Goal: Task Accomplishment & Management: Manage account settings

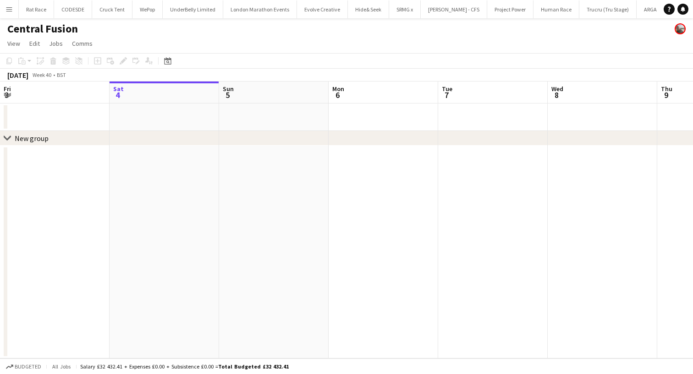
click at [76, 15] on button "CODESDE Close" at bounding box center [73, 9] width 38 height 18
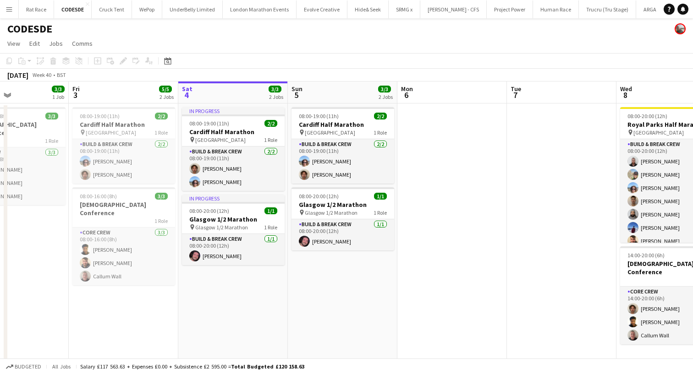
scroll to position [0, 250]
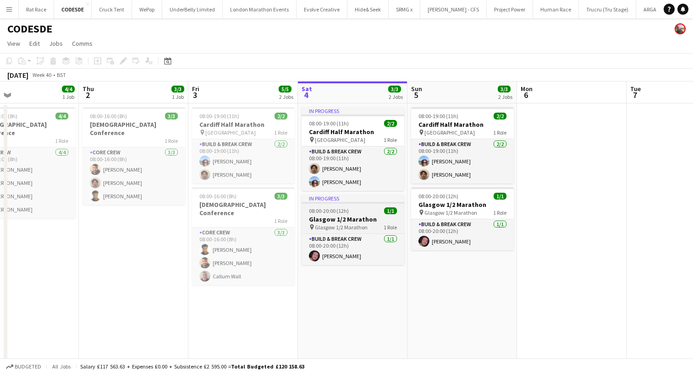
click at [319, 211] on span "08:00-20:00 (12h)" at bounding box center [329, 211] width 40 height 7
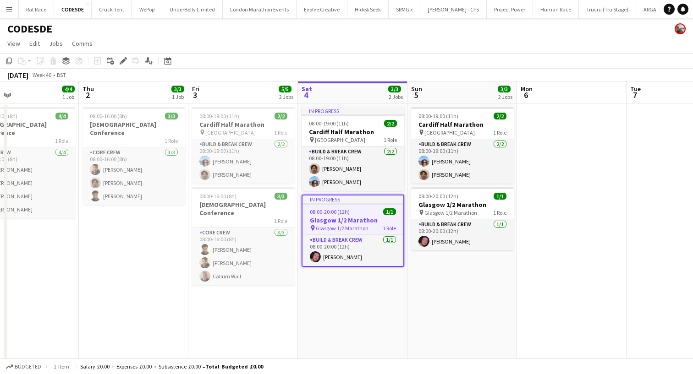
click at [246, 301] on app-date-cell "08:00-19:00 (11h) 2/2 Cardiff Half Marathon pin Cardiff City Centre 1 Role Buil…" at bounding box center [242, 252] width 109 height 297
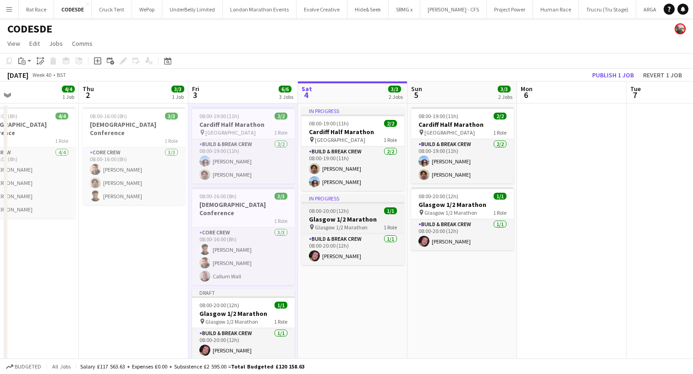
click at [324, 213] on span "08:00-20:00 (12h)" at bounding box center [329, 211] width 40 height 7
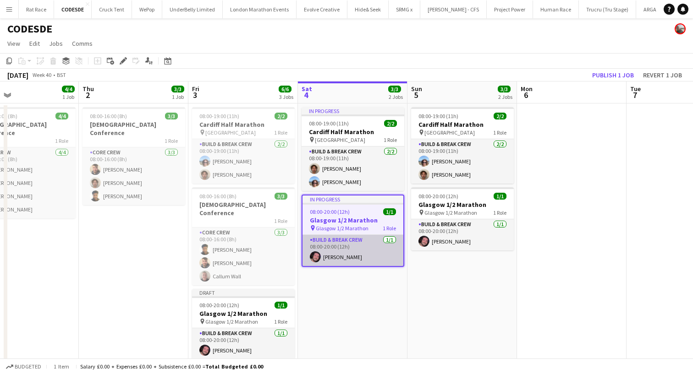
click at [355, 250] on app-card-role "Build & Break Crew [DATE] 08:00-20:00 (12h) [PERSON_NAME]" at bounding box center [352, 250] width 101 height 31
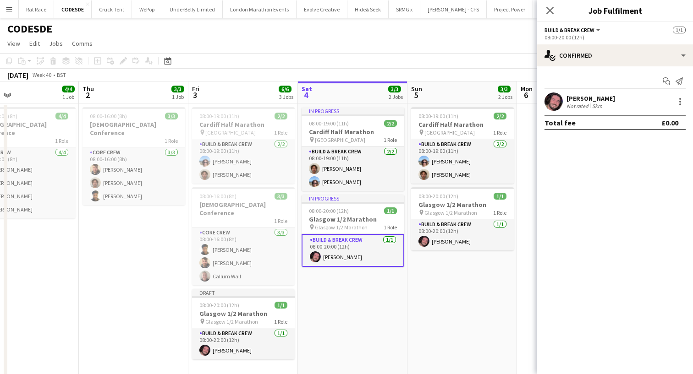
click at [677, 109] on div "[PERSON_NAME] Not rated 5km" at bounding box center [615, 102] width 156 height 18
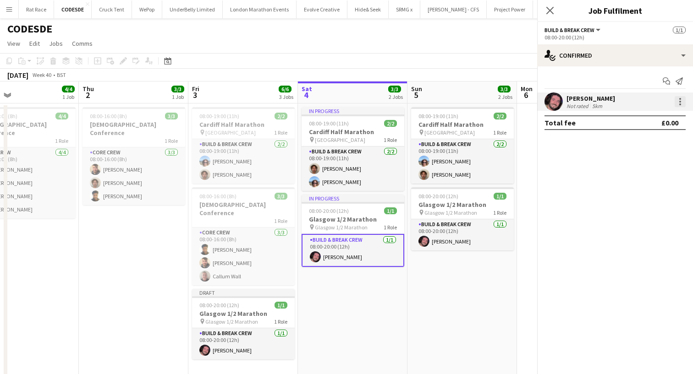
click at [678, 105] on div at bounding box center [679, 101] width 11 height 11
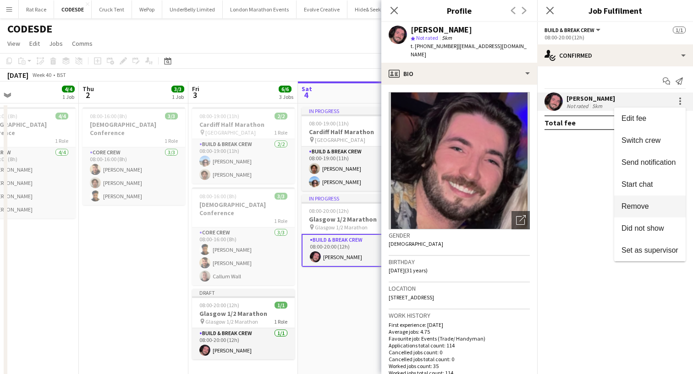
click at [630, 204] on span "Remove" at bounding box center [634, 206] width 27 height 8
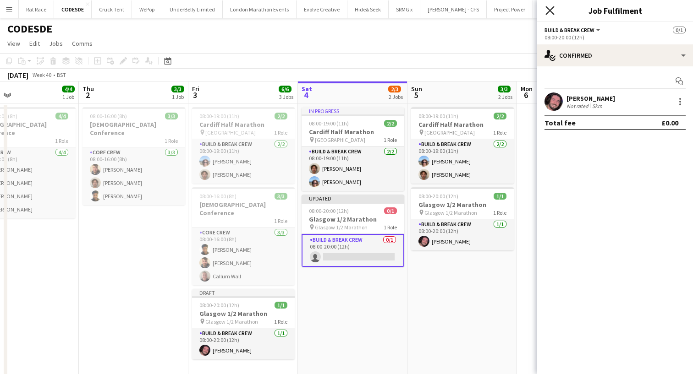
click at [552, 9] on icon at bounding box center [549, 10] width 9 height 9
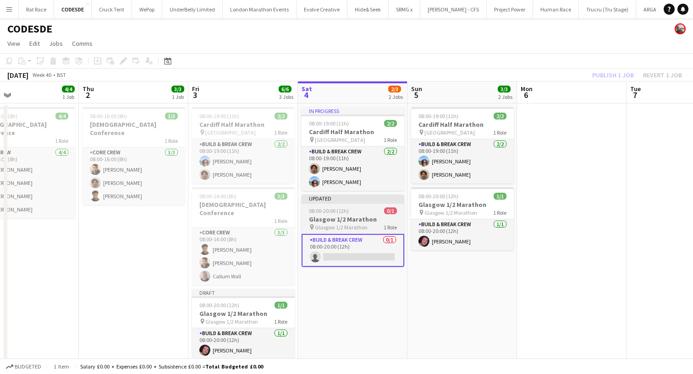
click at [326, 216] on h3 "Glasgow 1/2 Marathon" at bounding box center [352, 219] width 103 height 8
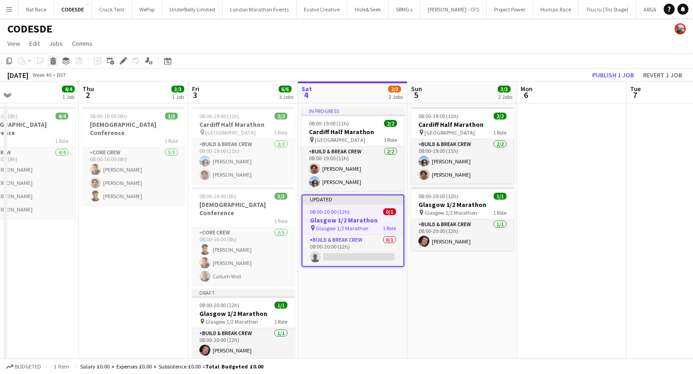
click at [51, 60] on icon at bounding box center [53, 62] width 5 height 5
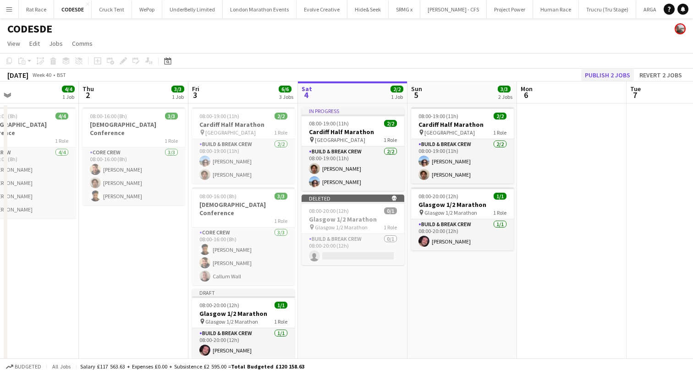
click at [596, 77] on button "Publish 2 jobs" at bounding box center [607, 75] width 53 height 12
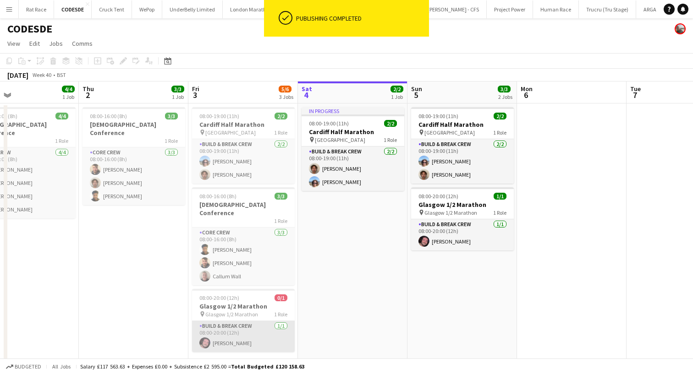
click at [248, 330] on app-card-role "Build & Break Crew [DATE] 08:00-20:00 (12h) [PERSON_NAME]" at bounding box center [243, 336] width 103 height 31
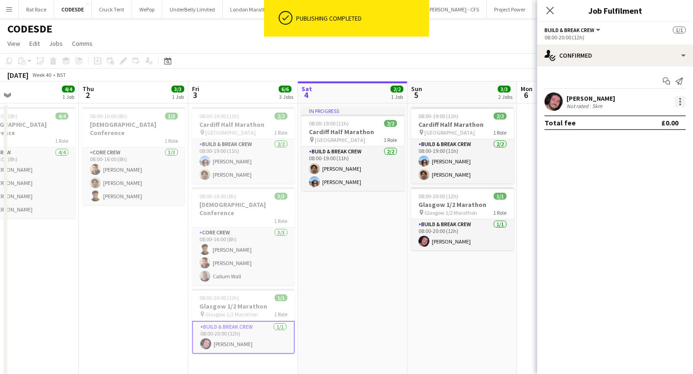
click at [678, 97] on div at bounding box center [679, 101] width 11 height 11
click at [662, 112] on button "Edit fee" at bounding box center [649, 119] width 71 height 22
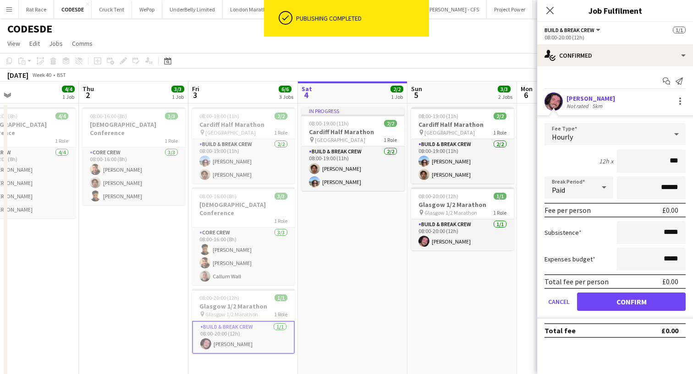
type input "**"
click at [607, 130] on div "Hourly" at bounding box center [605, 134] width 123 height 22
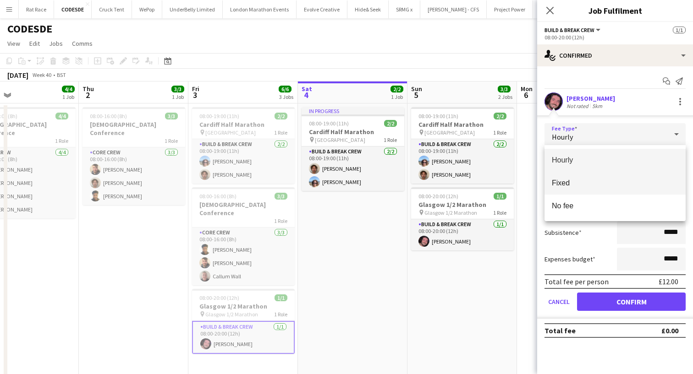
click at [584, 190] on mat-option "Fixed" at bounding box center [614, 183] width 141 height 23
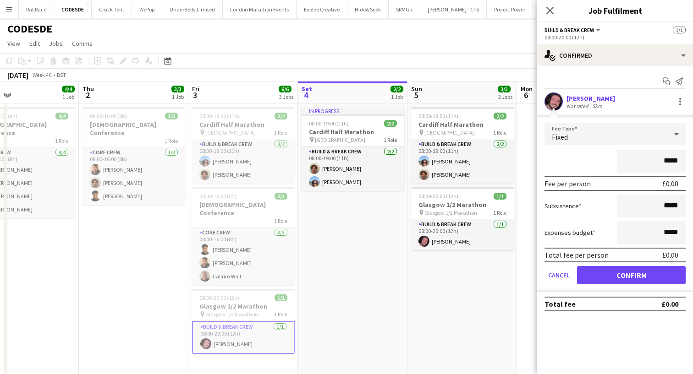
drag, startPoint x: 677, startPoint y: 164, endPoint x: 589, endPoint y: 152, distance: 88.4
click at [589, 152] on div "*****" at bounding box center [614, 161] width 141 height 23
type input "****"
click at [597, 279] on button "Confirm" at bounding box center [631, 275] width 109 height 18
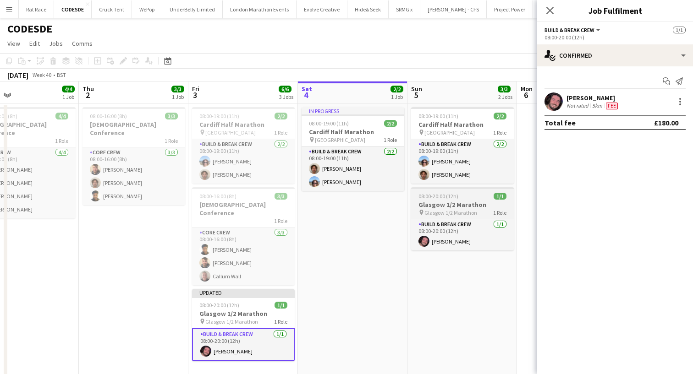
click at [482, 201] on h3 "Glasgow 1/2 Marathon" at bounding box center [462, 205] width 103 height 8
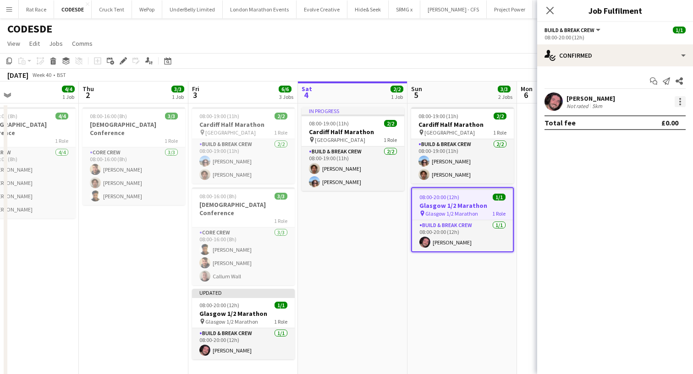
click at [679, 103] on div at bounding box center [679, 101] width 11 height 11
click at [659, 115] on span "Edit fee" at bounding box center [649, 119] width 57 height 8
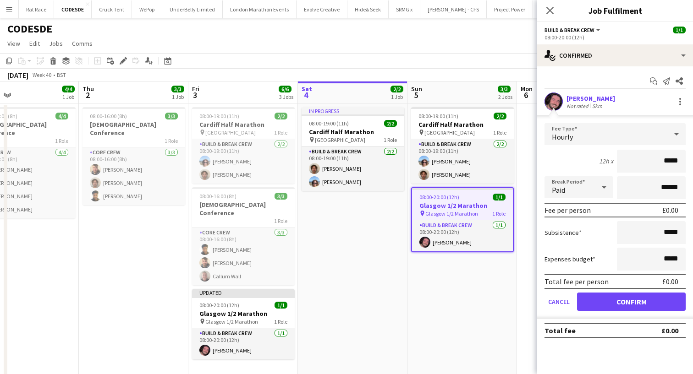
click at [602, 132] on div "Hourly" at bounding box center [605, 134] width 123 height 22
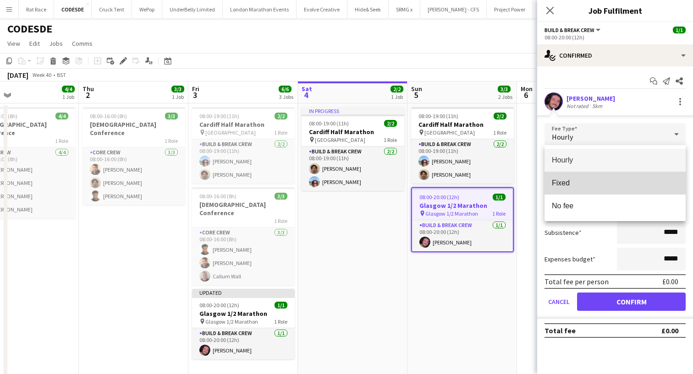
click at [570, 184] on span "Fixed" at bounding box center [615, 183] width 126 height 9
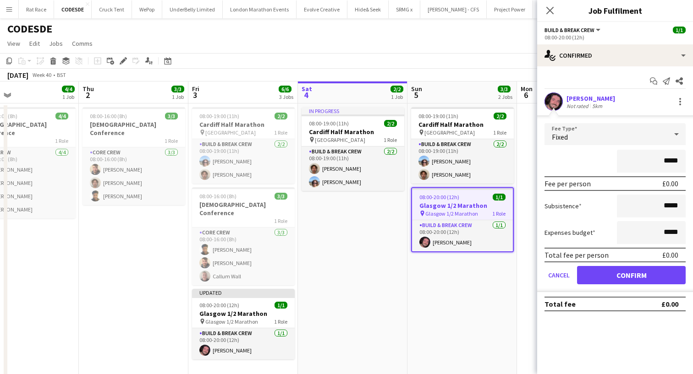
drag, startPoint x: 679, startPoint y: 161, endPoint x: 565, endPoint y: 137, distance: 116.4
click at [573, 138] on form "Fee Type Fixed ***** Fee per person £0.00 Subsistence ***** Expenses budget ***…" at bounding box center [615, 207] width 156 height 169
type input "****"
click at [599, 278] on button "Confirm" at bounding box center [631, 275] width 109 height 18
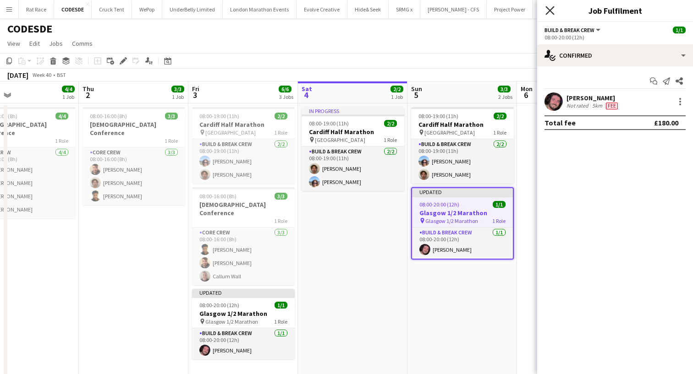
click at [551, 15] on icon "Close pop-in" at bounding box center [549, 10] width 9 height 9
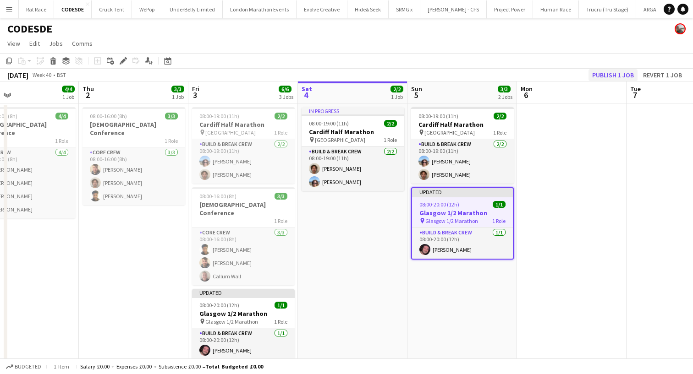
click at [610, 78] on button "Publish 1 job" at bounding box center [612, 75] width 49 height 12
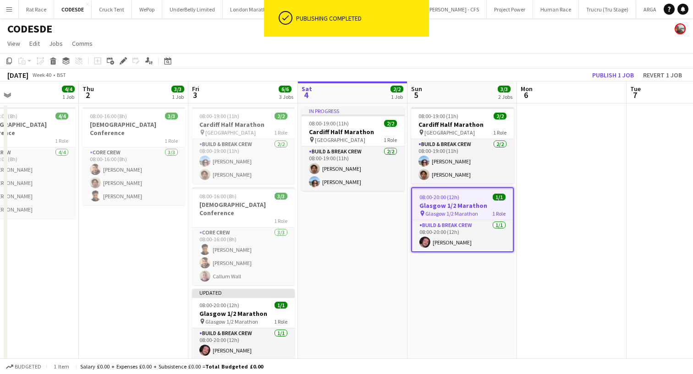
click at [610, 78] on div "Publish 1 job Revert 1 job" at bounding box center [637, 75] width 112 height 12
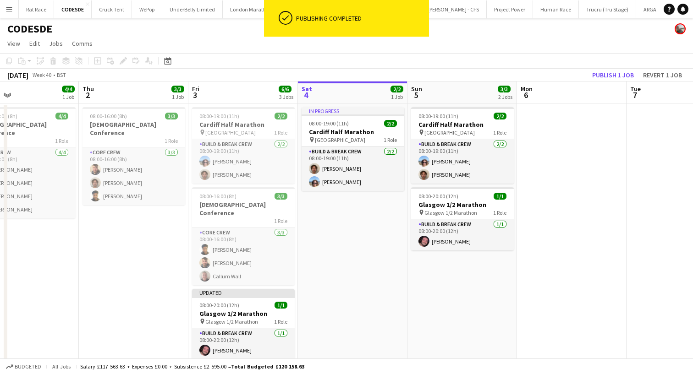
click at [610, 78] on button "Publish 1 job" at bounding box center [612, 75] width 49 height 12
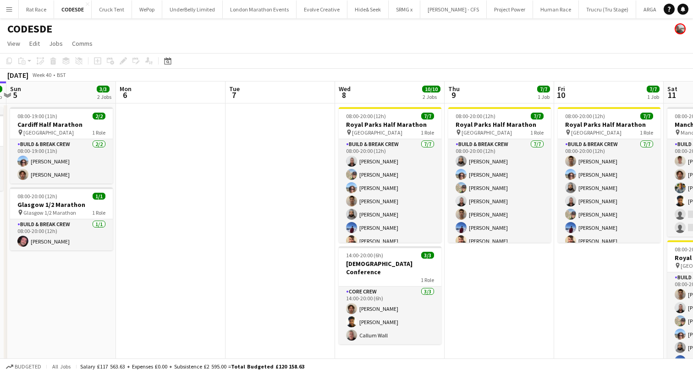
scroll to position [0, 432]
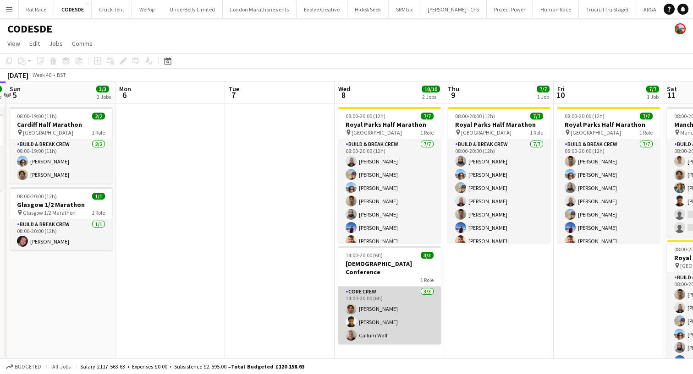
click at [355, 320] on app-card-role "Core Crew [DATE] 14:00-20:00 (6h) [PERSON_NAME] [PERSON_NAME] [PERSON_NAME] Wall" at bounding box center [389, 316] width 103 height 58
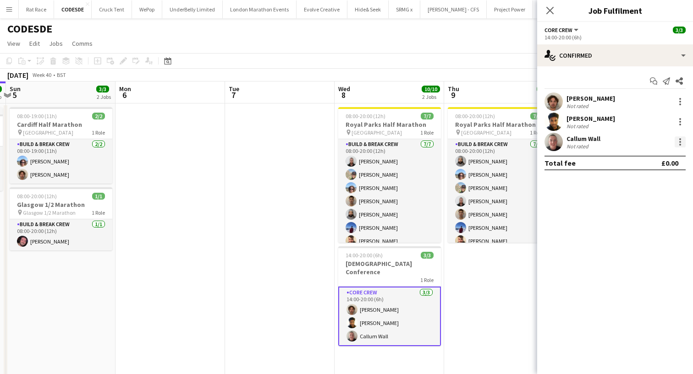
click at [677, 140] on div at bounding box center [679, 142] width 11 height 11
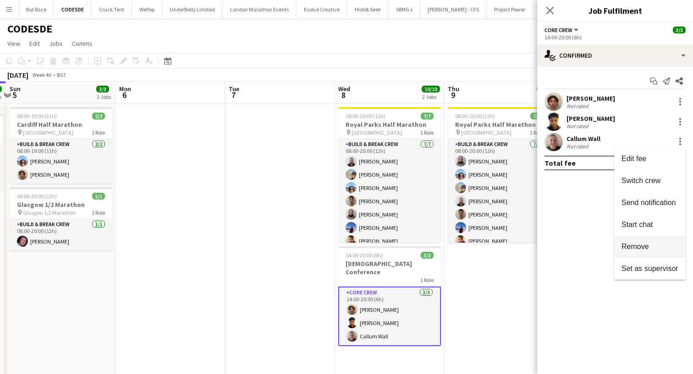
click at [634, 244] on span "Remove" at bounding box center [634, 247] width 27 height 8
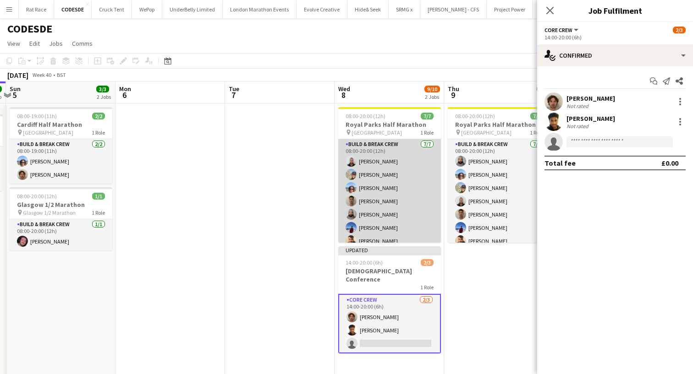
click at [424, 212] on app-card-role "Build & Break Crew [DATE] 08:00-20:00 (12h) [PERSON_NAME] Dom [PERSON_NAME] [PE…" at bounding box center [389, 194] width 103 height 111
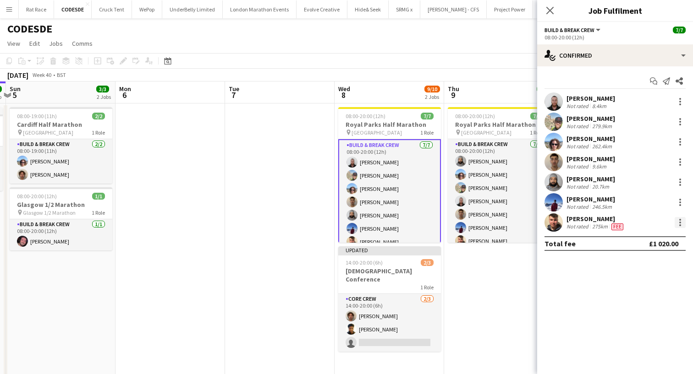
click at [682, 221] on div at bounding box center [679, 222] width 11 height 11
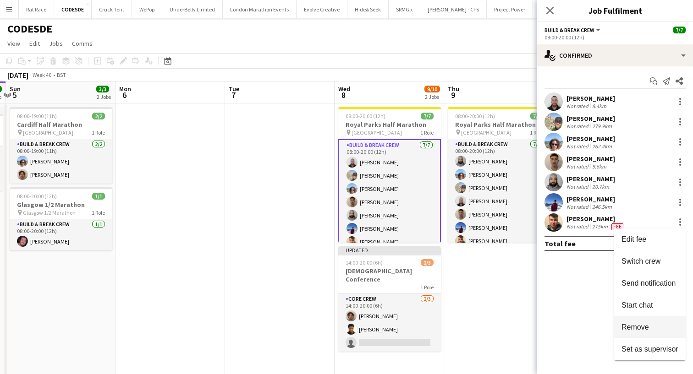
click at [623, 323] on span "Remove" at bounding box center [634, 327] width 27 height 8
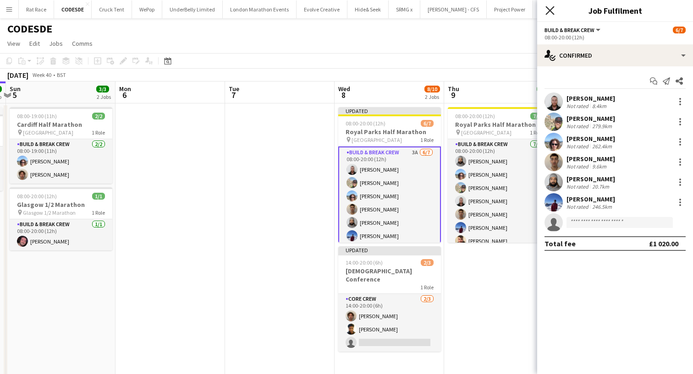
click at [547, 7] on icon at bounding box center [549, 10] width 9 height 9
click at [547, 7] on button "Human Race Close" at bounding box center [556, 9] width 46 height 18
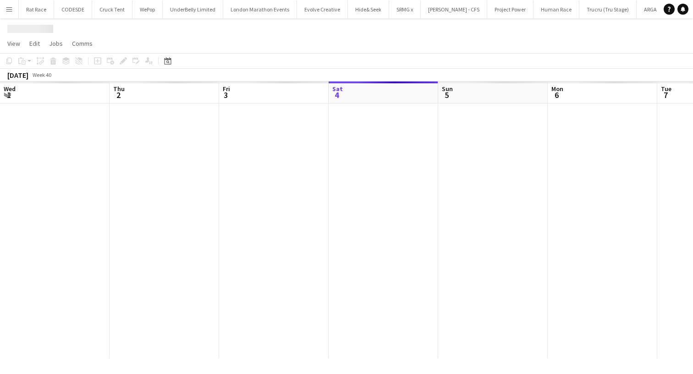
scroll to position [0, 219]
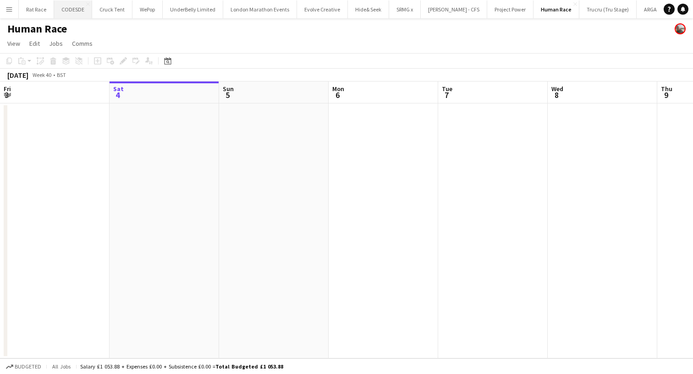
click at [64, 10] on button "CODESDE Close" at bounding box center [73, 9] width 38 height 18
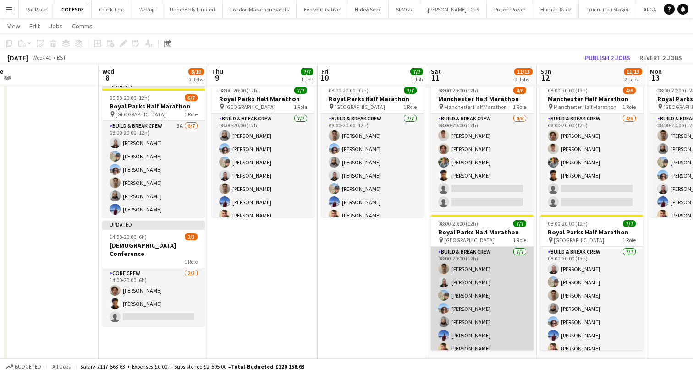
scroll to position [0, 244]
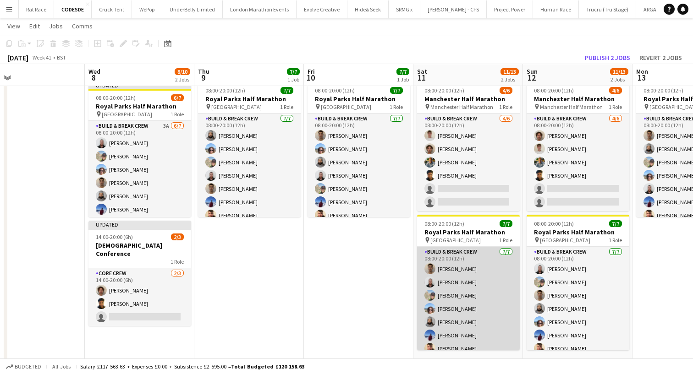
click at [461, 305] on app-card-role "Build & Break Crew [DATE] 08:00-20:00 (12h) [PERSON_NAME] [PERSON_NAME] Dom [PE…" at bounding box center [468, 302] width 103 height 111
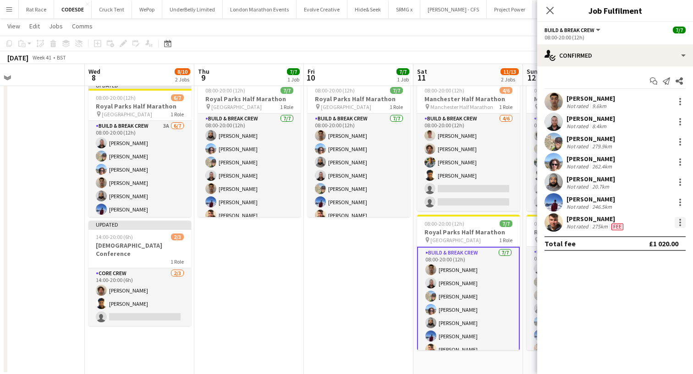
click at [682, 226] on div at bounding box center [679, 222] width 11 height 11
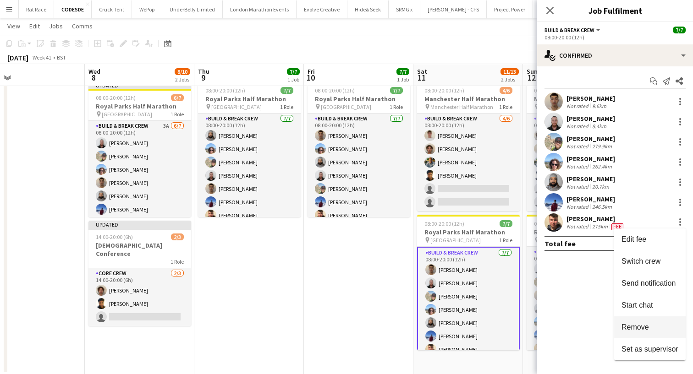
click at [623, 327] on span "Remove" at bounding box center [634, 327] width 27 height 8
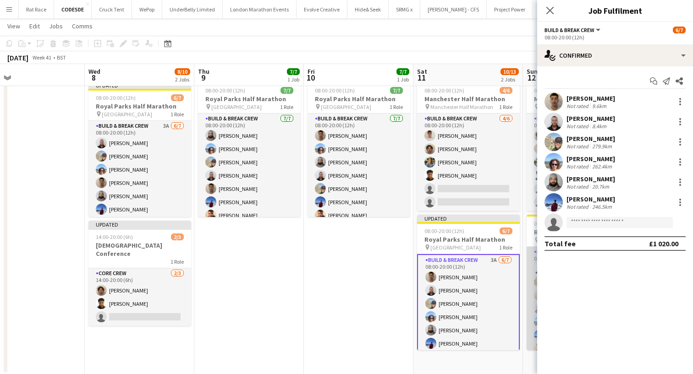
click at [531, 334] on app-card-role "Build & Break Crew [DATE] 08:00-20:00 (12h) [PERSON_NAME] Dom [PERSON_NAME] [PE…" at bounding box center [577, 302] width 103 height 111
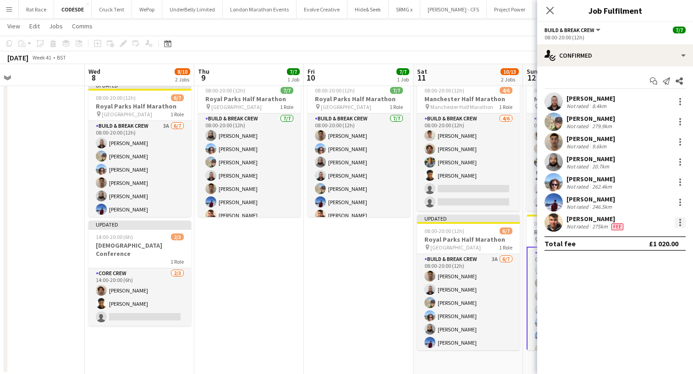
click at [679, 223] on div at bounding box center [680, 223] width 2 height 2
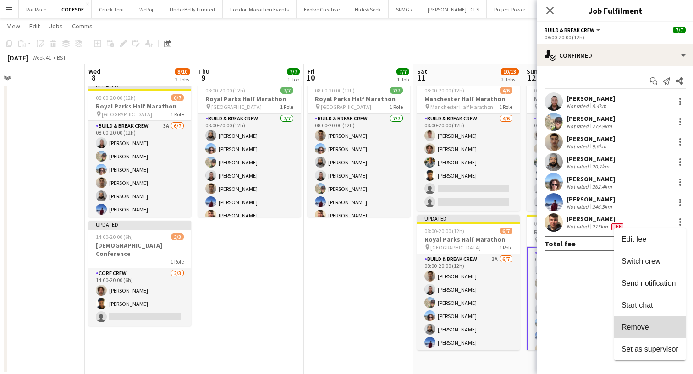
click at [633, 323] on button "Remove" at bounding box center [649, 328] width 71 height 22
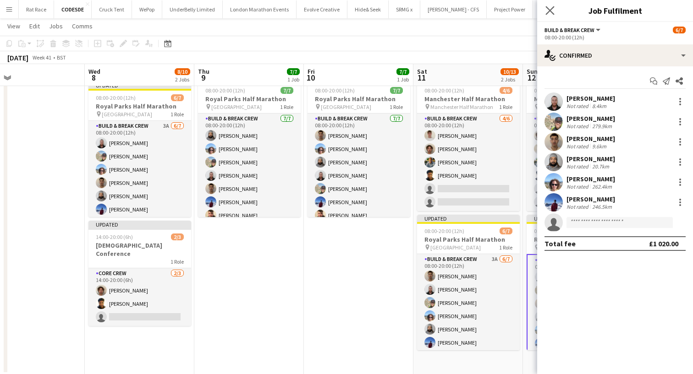
click at [544, 11] on app-icon "Close pop-in" at bounding box center [549, 10] width 13 height 13
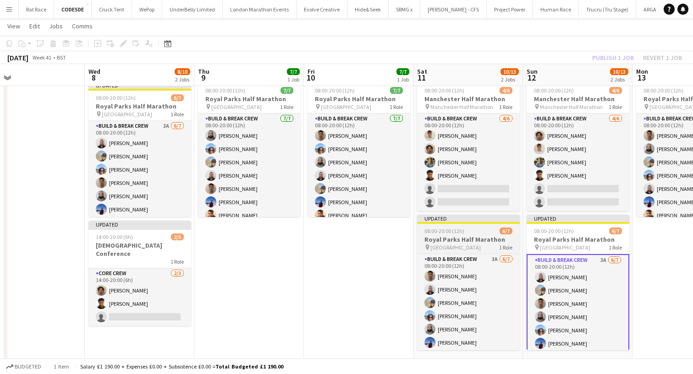
click at [467, 220] on div "Updated" at bounding box center [468, 218] width 103 height 7
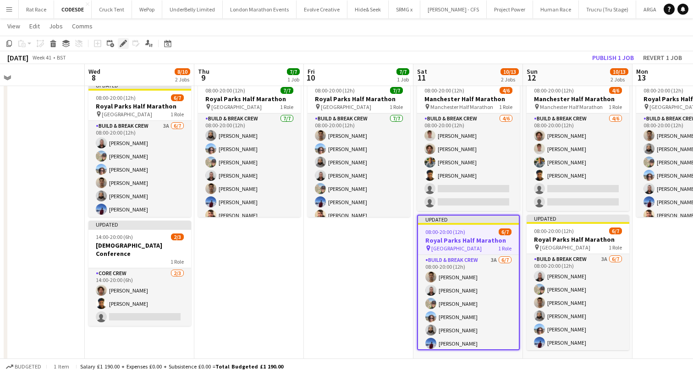
click at [128, 43] on div "Edit" at bounding box center [123, 43] width 11 height 11
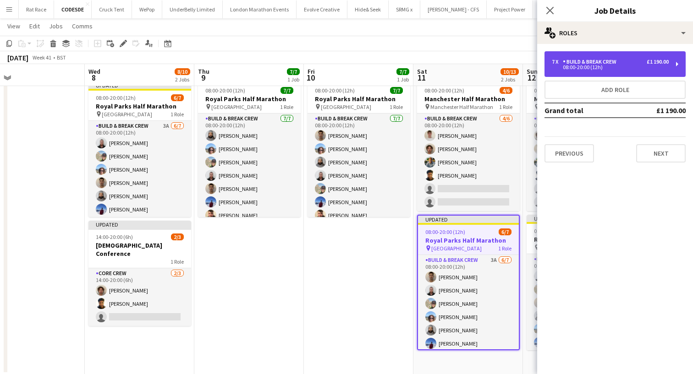
click at [588, 60] on div "Build & Break Crew" at bounding box center [591, 62] width 57 height 6
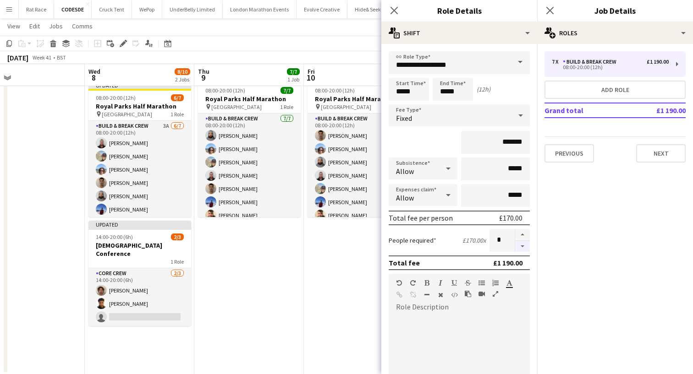
click at [522, 248] on button "button" at bounding box center [522, 246] width 15 height 11
type input "*"
click at [552, 8] on icon at bounding box center [549, 10] width 9 height 9
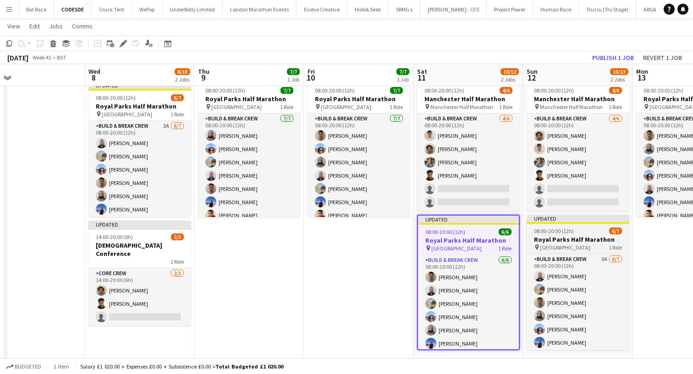
click at [540, 229] on span "08:00-20:00 (12h)" at bounding box center [554, 231] width 40 height 7
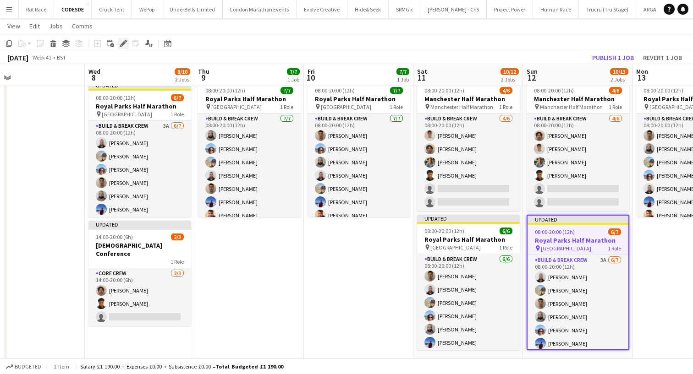
click at [126, 47] on div "Edit" at bounding box center [123, 43] width 11 height 11
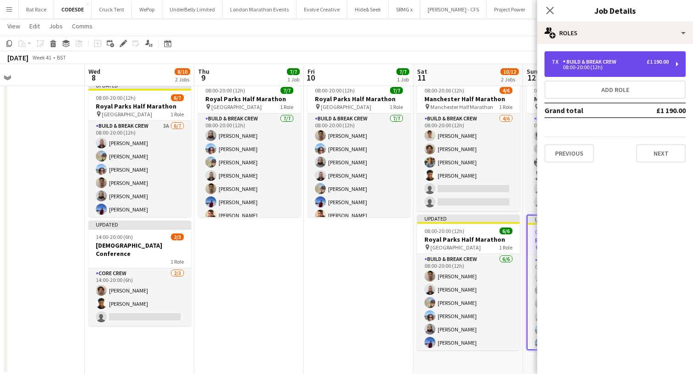
click at [623, 66] on div "08:00-20:00 (12h)" at bounding box center [610, 67] width 117 height 5
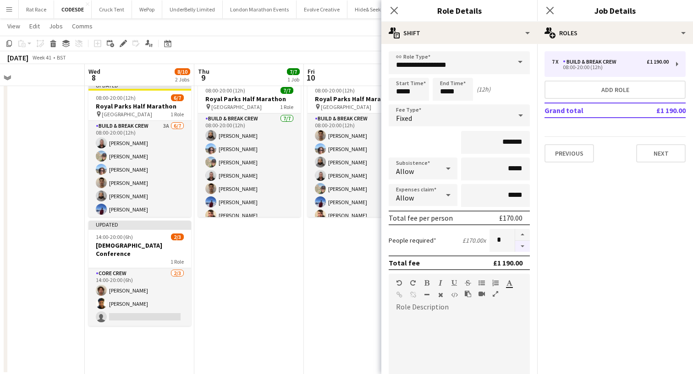
click at [521, 245] on button "button" at bounding box center [522, 246] width 15 height 11
type input "*"
click at [549, 2] on div "Close pop-in" at bounding box center [550, 10] width 26 height 21
click at [549, 10] on icon at bounding box center [549, 10] width 9 height 9
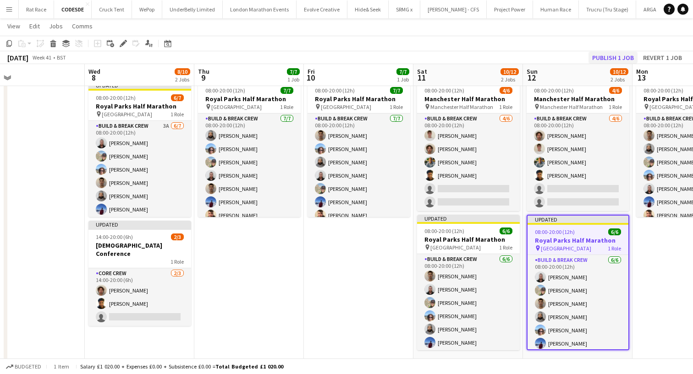
click at [618, 57] on button "Publish 1 job" at bounding box center [612, 58] width 49 height 12
click at [618, 57] on div "Publish 1 job Revert 1 job" at bounding box center [628, 58] width 129 height 12
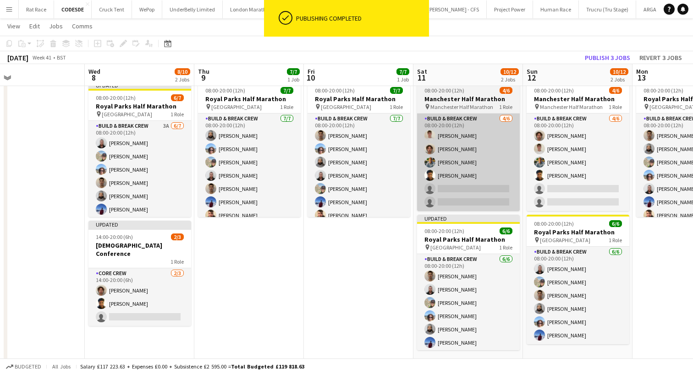
click at [455, 188] on app-card-role "Build & Break Crew [DATE] 08:00-20:00 (12h) [PERSON_NAME] [PERSON_NAME] [PERSON…" at bounding box center [468, 163] width 103 height 98
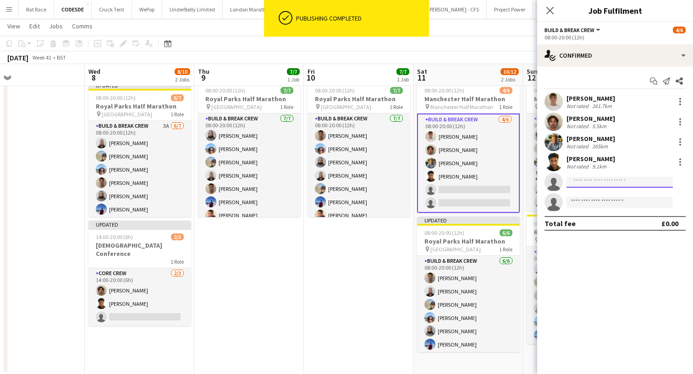
click at [572, 177] on input at bounding box center [619, 182] width 106 height 11
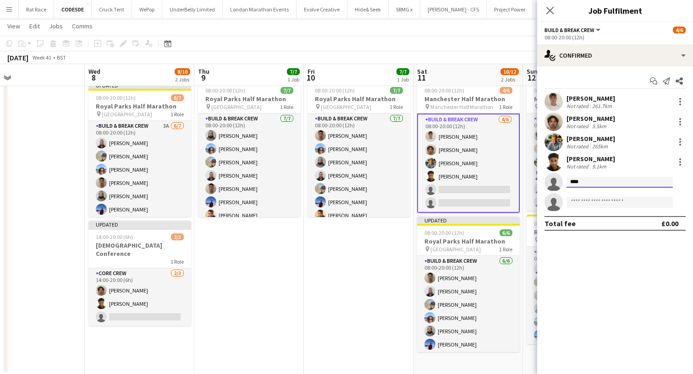
click at [593, 184] on input "****" at bounding box center [619, 182] width 106 height 11
type input "********"
click at [552, 11] on icon "Close pop-in" at bounding box center [549, 10] width 9 height 9
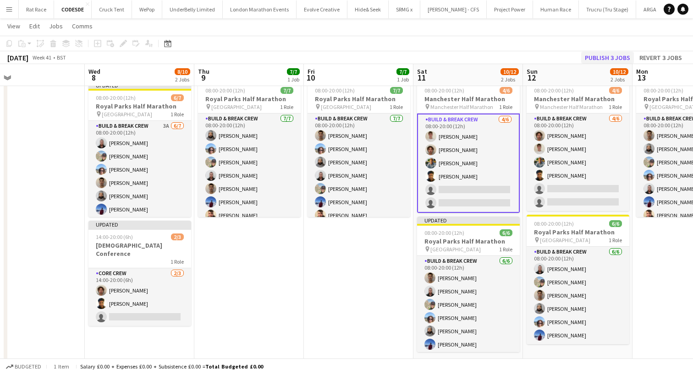
click at [595, 58] on button "Publish 3 jobs" at bounding box center [607, 58] width 53 height 12
click at [595, 58] on div "Publish 3 jobs Revert 3 jobs" at bounding box center [625, 58] width 136 height 12
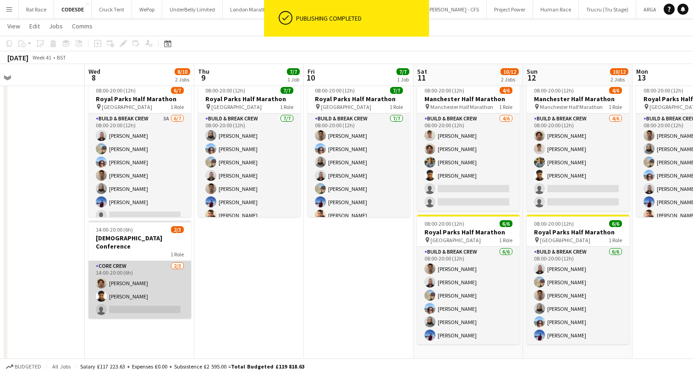
click at [159, 279] on app-card-role "Core Crew [DATE] 14:00-20:00 (6h) [PERSON_NAME] [PERSON_NAME] single-neutral-ac…" at bounding box center [139, 290] width 103 height 58
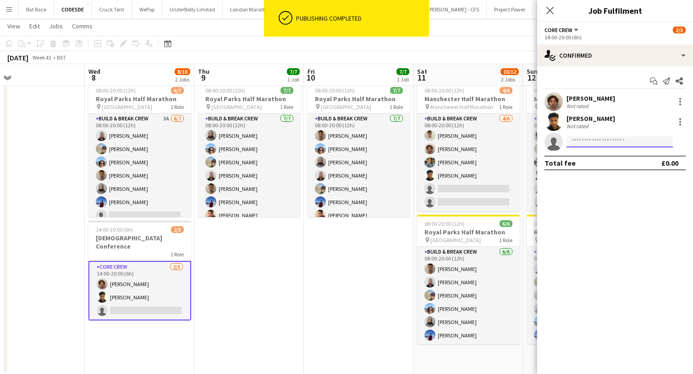
click at [591, 141] on input at bounding box center [619, 142] width 106 height 11
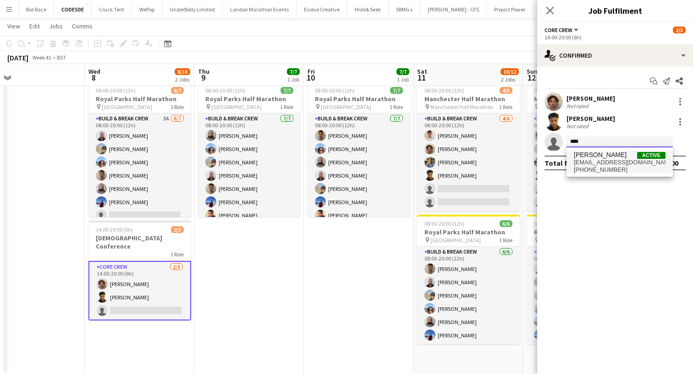
type input "****"
click at [590, 156] on span "[PERSON_NAME]" at bounding box center [600, 155] width 53 height 8
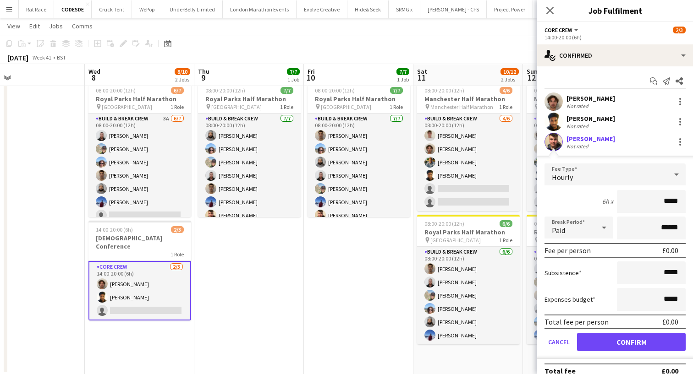
click at [590, 338] on button "Confirm" at bounding box center [631, 342] width 109 height 18
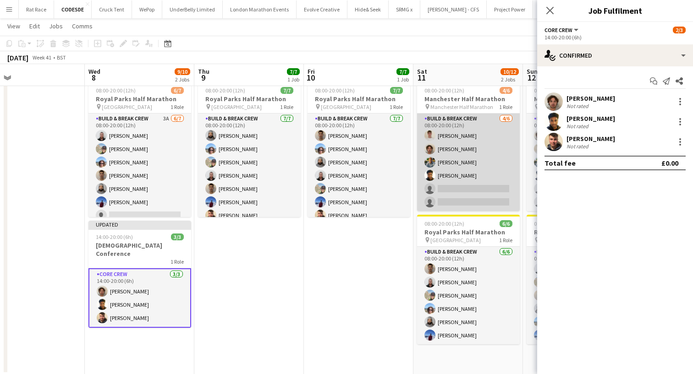
click at [441, 166] on app-card-role "Build & Break Crew [DATE] 08:00-20:00 (12h) [PERSON_NAME] [PERSON_NAME] [PERSON…" at bounding box center [468, 163] width 103 height 98
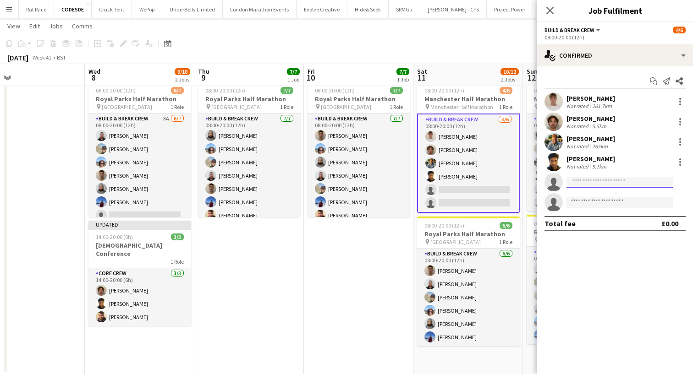
click at [576, 187] on input at bounding box center [619, 182] width 106 height 11
type input "****"
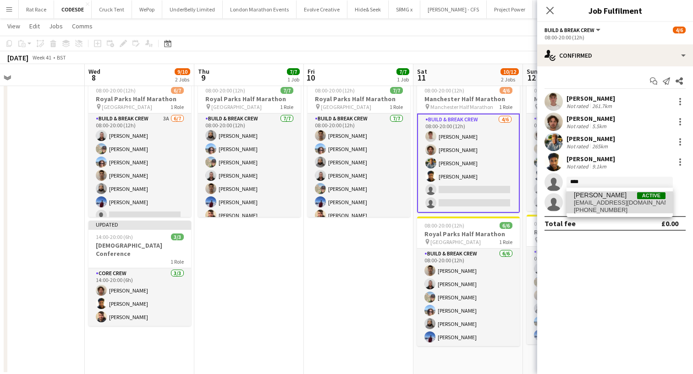
click at [582, 200] on span "[EMAIL_ADDRESS][DOMAIN_NAME]" at bounding box center [620, 202] width 92 height 7
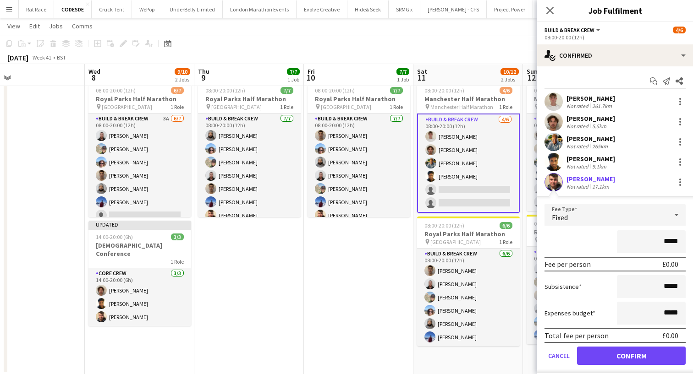
click at [587, 353] on button "Confirm" at bounding box center [631, 356] width 109 height 18
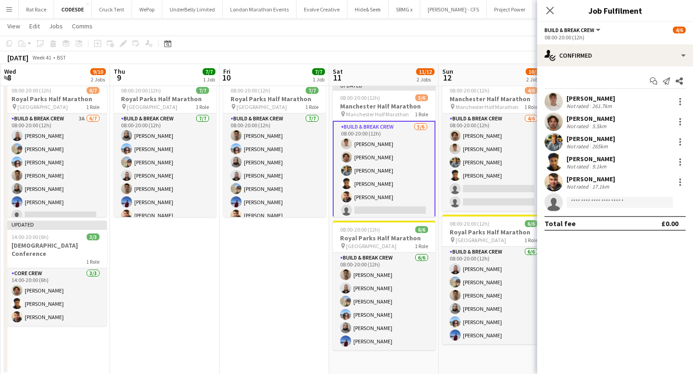
scroll to position [0, 355]
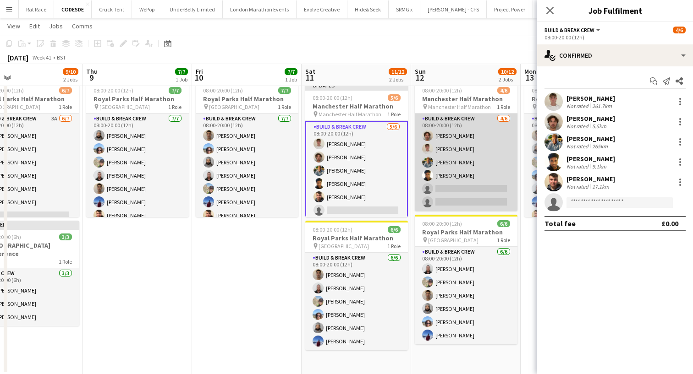
click at [452, 191] on app-card-role "Build & Break Crew [DATE] 08:00-20:00 (12h) [PERSON_NAME] [PERSON_NAME] [PERSON…" at bounding box center [466, 163] width 103 height 98
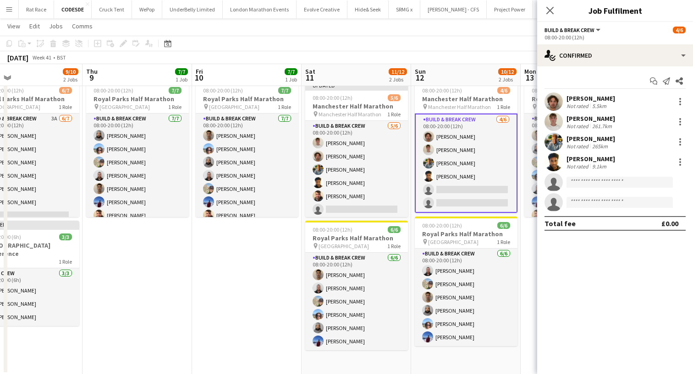
click at [584, 175] on app-invite-slot "single-neutral-actions" at bounding box center [615, 182] width 156 height 18
click at [584, 180] on input at bounding box center [619, 182] width 106 height 11
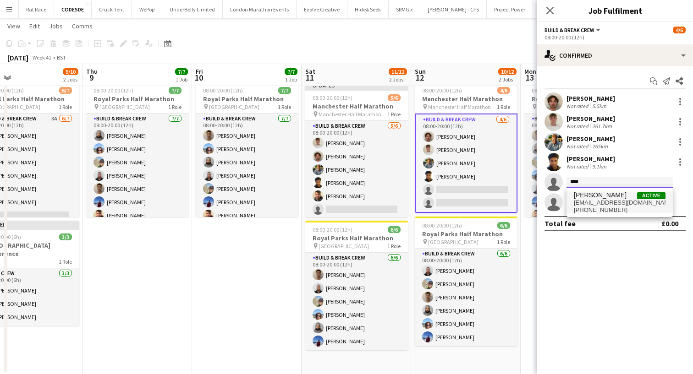
type input "****"
click at [592, 194] on span "[PERSON_NAME]" at bounding box center [600, 195] width 53 height 8
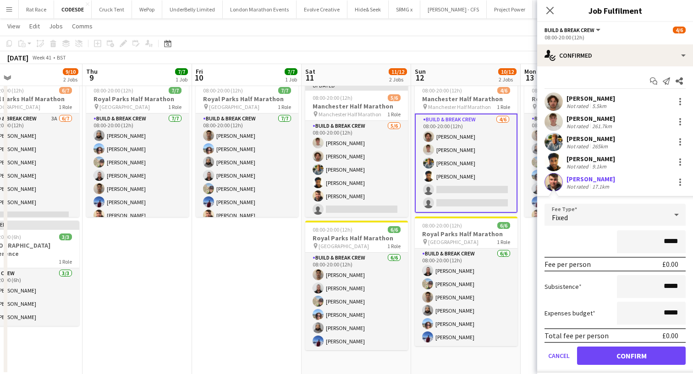
click at [588, 353] on button "Confirm" at bounding box center [631, 356] width 109 height 18
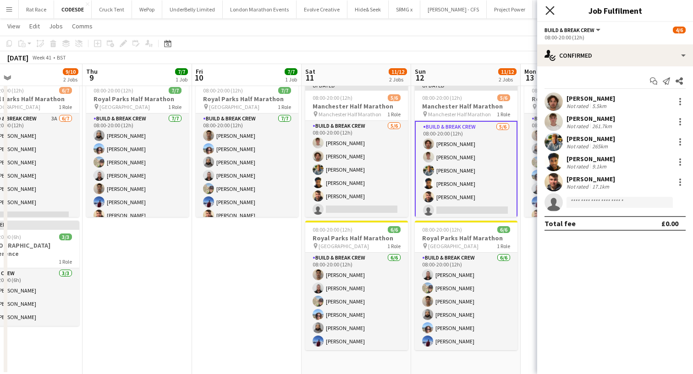
click at [547, 12] on icon at bounding box center [549, 10] width 9 height 9
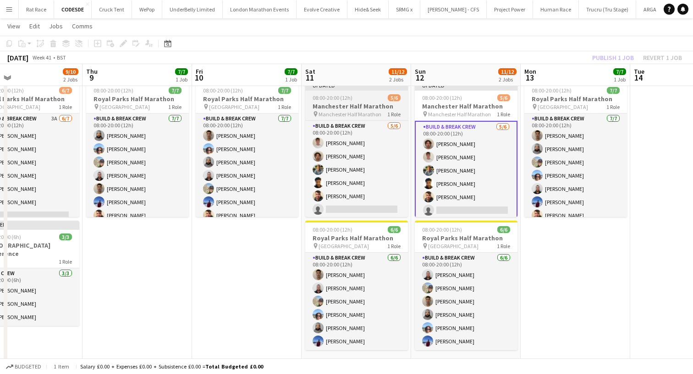
click at [356, 96] on div "08:00-20:00 (12h) 5/6" at bounding box center [356, 97] width 103 height 7
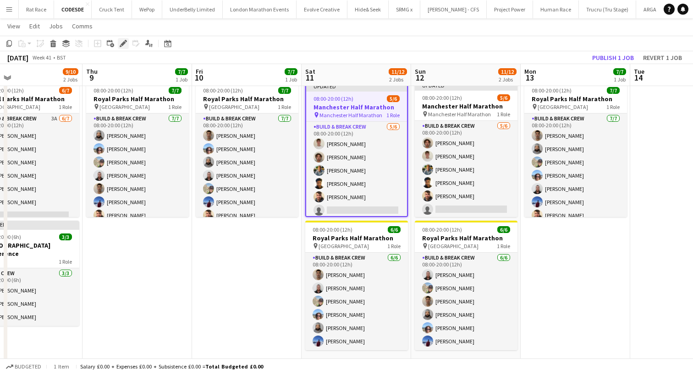
click at [121, 45] on icon at bounding box center [122, 43] width 5 height 5
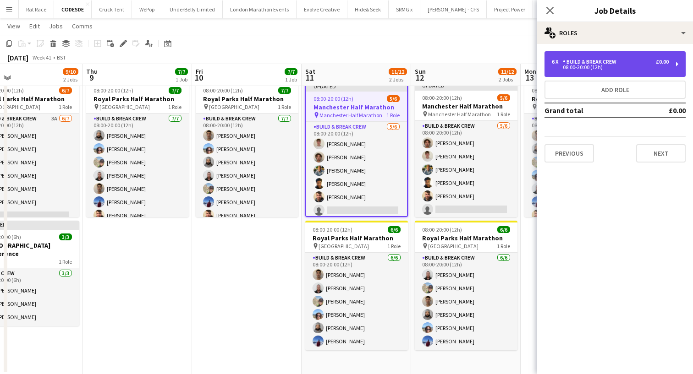
click at [584, 51] on div "6 x Build & Break Crew £0.00 08:00-20:00 (12h)" at bounding box center [614, 64] width 141 height 26
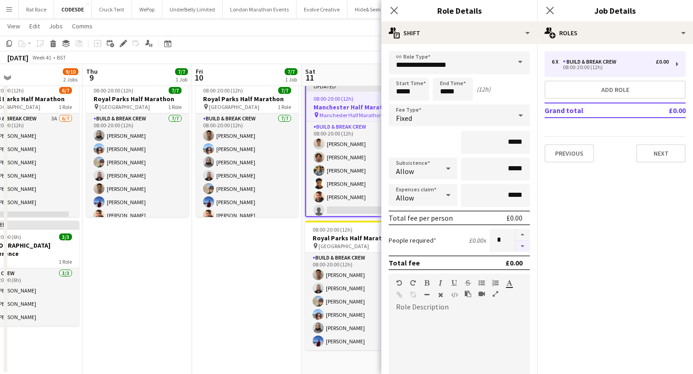
click at [524, 245] on button "button" at bounding box center [522, 246] width 15 height 11
type input "*"
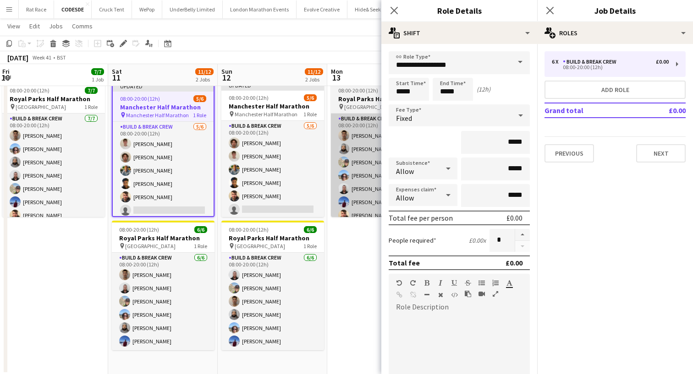
scroll to position [0, 373]
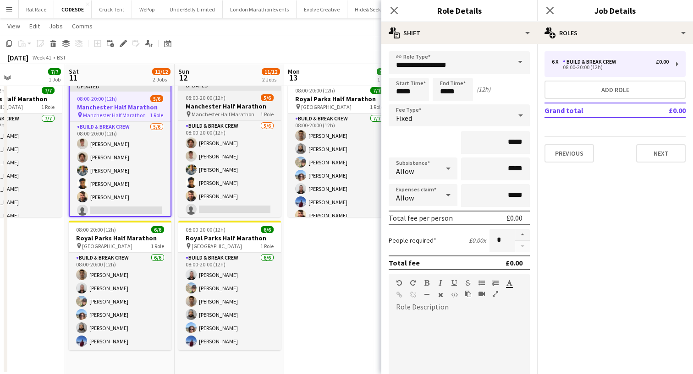
click at [252, 103] on h3 "Manchester Half Marathon" at bounding box center [229, 106] width 103 height 8
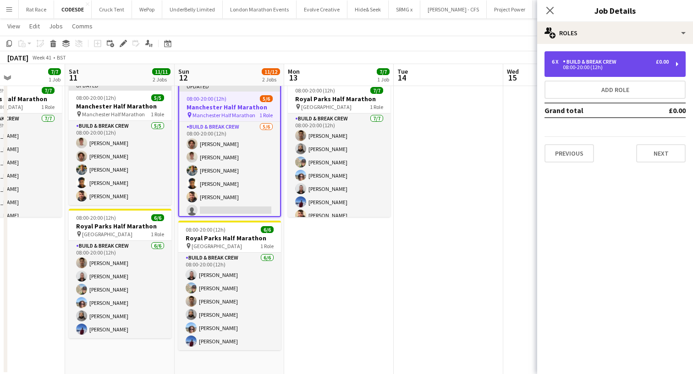
click at [588, 70] on div "08:00-20:00 (12h)" at bounding box center [610, 67] width 117 height 5
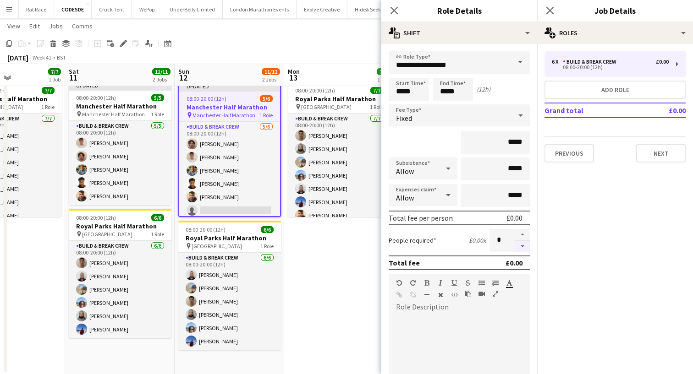
click at [519, 247] on button "button" at bounding box center [522, 246] width 15 height 11
type input "*"
click at [553, 4] on div "Close pop-in" at bounding box center [550, 10] width 26 height 21
click at [552, 9] on icon at bounding box center [549, 10] width 9 height 9
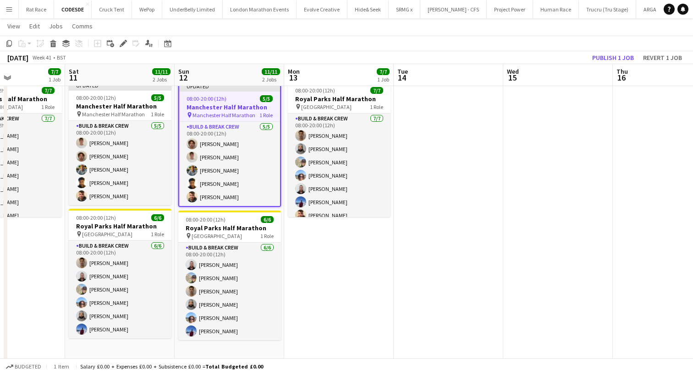
click at [590, 43] on app-toolbar "Copy Paste Paste Command V Paste with crew Command Shift V Paste linked Job [GE…" at bounding box center [346, 44] width 693 height 16
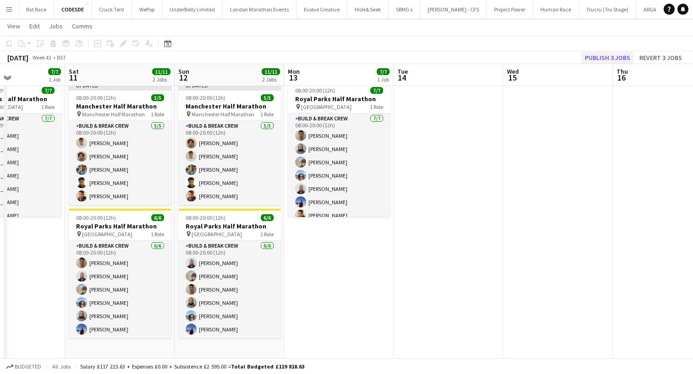
click at [591, 55] on button "Publish 3 jobs" at bounding box center [607, 58] width 53 height 12
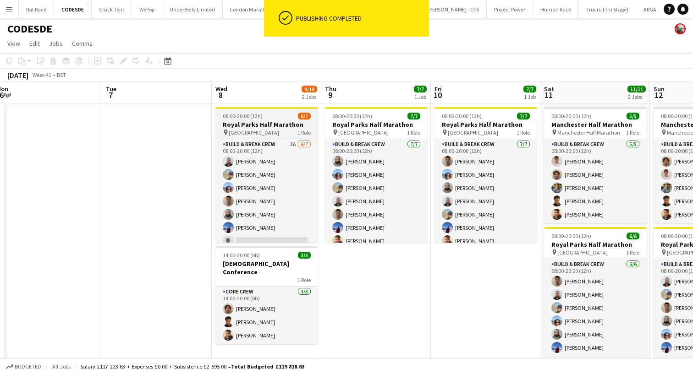
scroll to position [0, 0]
click at [244, 118] on span "08:00-20:00 (12h)" at bounding box center [243, 116] width 40 height 7
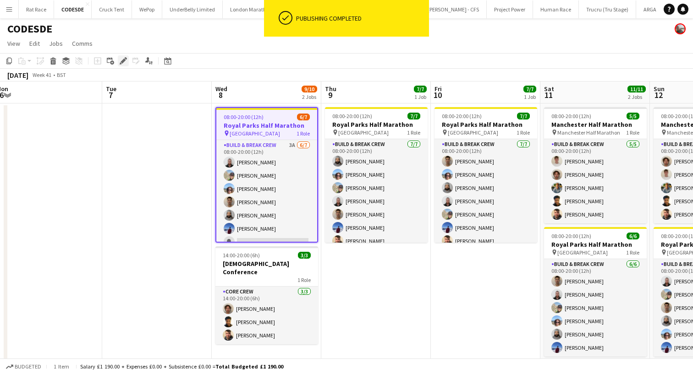
click at [122, 64] on icon "Edit" at bounding box center [123, 60] width 7 height 7
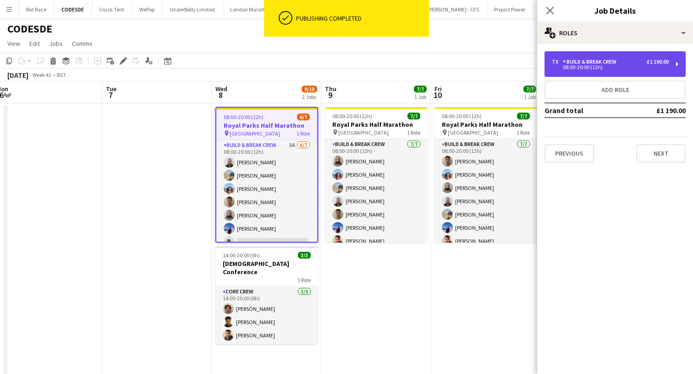
click at [573, 65] on div "08:00-20:00 (12h)" at bounding box center [610, 67] width 117 height 5
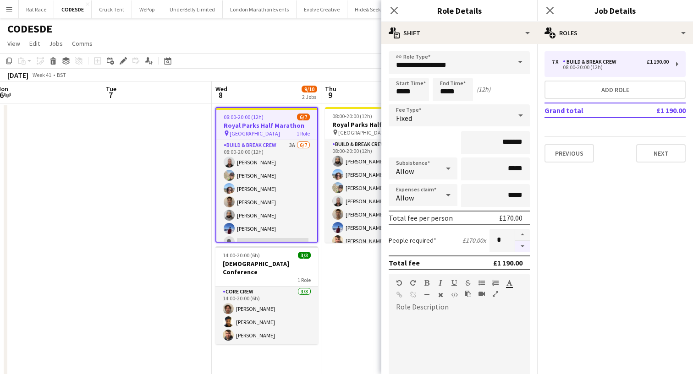
click at [523, 250] on button "button" at bounding box center [522, 246] width 15 height 11
type input "*"
click at [552, 8] on icon at bounding box center [549, 10] width 9 height 9
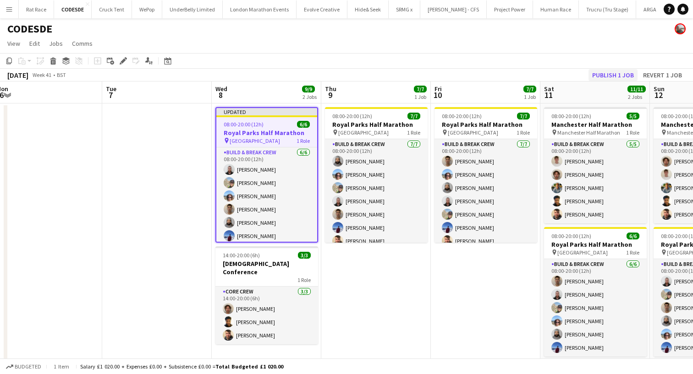
click at [609, 75] on button "Publish 1 job" at bounding box center [612, 75] width 49 height 12
